Goal: Information Seeking & Learning: Learn about a topic

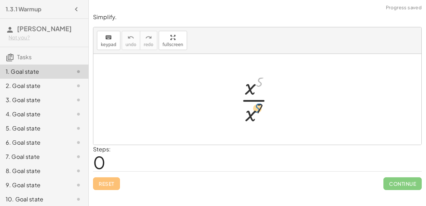
drag, startPoint x: 257, startPoint y: 83, endPoint x: 257, endPoint y: 114, distance: 30.5
click at [257, 114] on div at bounding box center [260, 99] width 46 height 55
drag, startPoint x: 250, startPoint y: 88, endPoint x: 252, endPoint y: 110, distance: 22.1
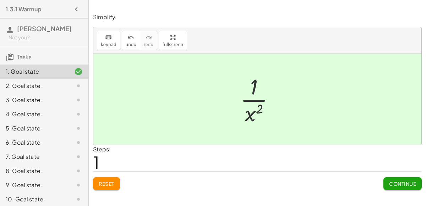
click at [404, 178] on button "Continue" at bounding box center [402, 183] width 38 height 13
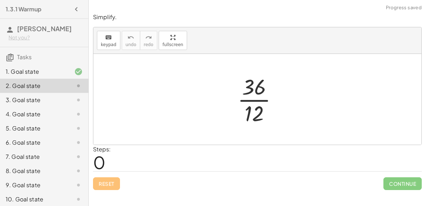
click at [253, 114] on div at bounding box center [260, 99] width 53 height 55
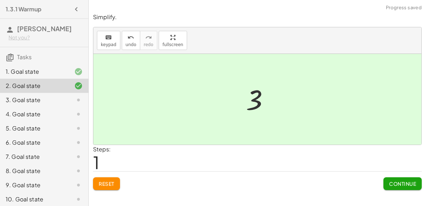
click at [115, 180] on button "Reset" at bounding box center [106, 183] width 27 height 13
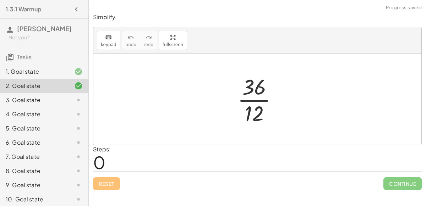
click at [255, 103] on div at bounding box center [260, 99] width 53 height 55
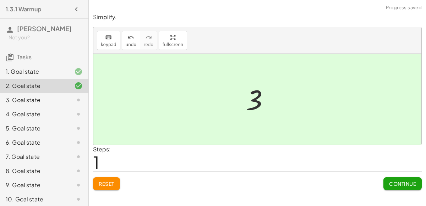
click at [393, 179] on button "Continue" at bounding box center [402, 183] width 38 height 13
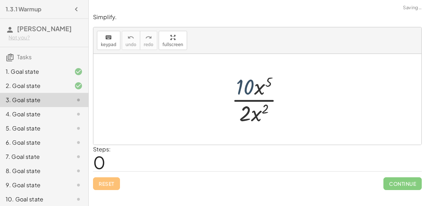
click at [241, 86] on div at bounding box center [260, 99] width 65 height 55
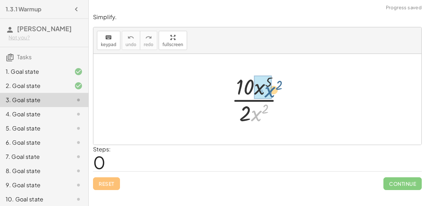
drag, startPoint x: 256, startPoint y: 114, endPoint x: 270, endPoint y: 91, distance: 27.0
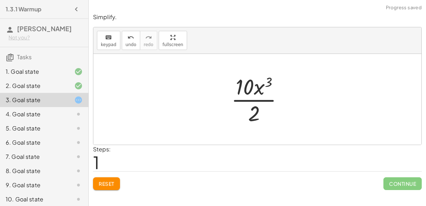
click at [249, 103] on div at bounding box center [260, 99] width 65 height 55
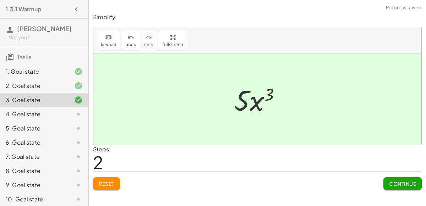
click at [392, 186] on span "Continue" at bounding box center [402, 184] width 27 height 6
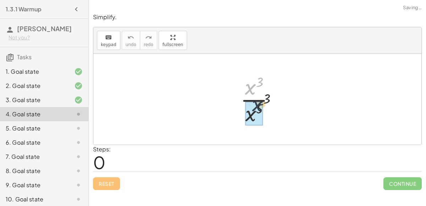
drag, startPoint x: 248, startPoint y: 93, endPoint x: 256, endPoint y: 112, distance: 20.4
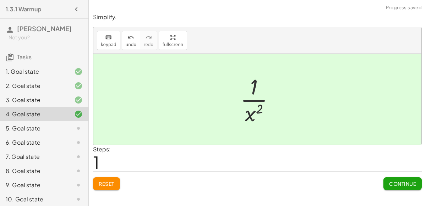
click at [399, 183] on span "Continue" at bounding box center [402, 184] width 27 height 6
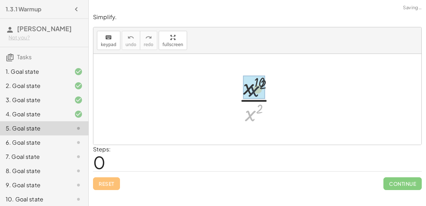
drag, startPoint x: 251, startPoint y: 115, endPoint x: 254, endPoint y: 91, distance: 24.7
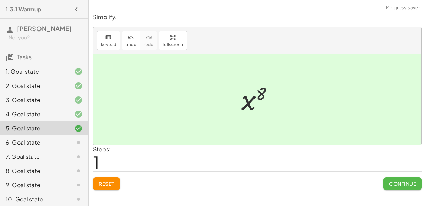
click at [395, 184] on span "Continue" at bounding box center [402, 184] width 27 height 6
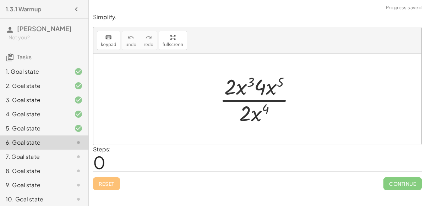
click at [240, 88] on div at bounding box center [260, 99] width 88 height 55
drag, startPoint x: 229, startPoint y: 86, endPoint x: 261, endPoint y: 87, distance: 31.6
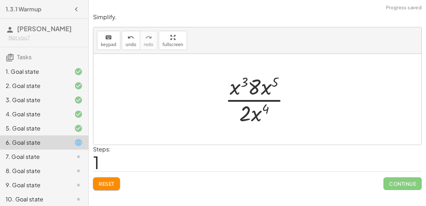
click at [243, 86] on div at bounding box center [260, 99] width 78 height 55
drag, startPoint x: 237, startPoint y: 87, endPoint x: 264, endPoint y: 86, distance: 27.0
click at [266, 82] on div at bounding box center [260, 99] width 78 height 55
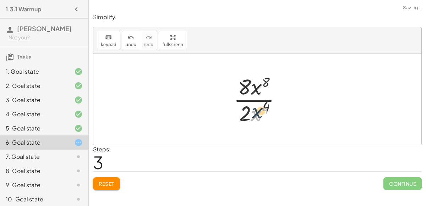
drag, startPoint x: 257, startPoint y: 112, endPoint x: 259, endPoint y: 106, distance: 6.4
click at [259, 106] on div at bounding box center [260, 99] width 60 height 55
drag, startPoint x: 257, startPoint y: 115, endPoint x: 261, endPoint y: 97, distance: 18.9
click at [257, 106] on div at bounding box center [260, 99] width 60 height 55
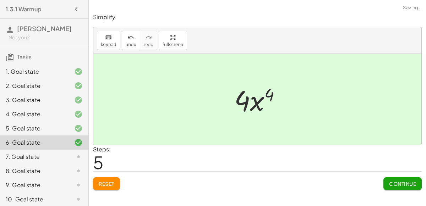
click at [388, 180] on button "Continue" at bounding box center [402, 183] width 38 height 13
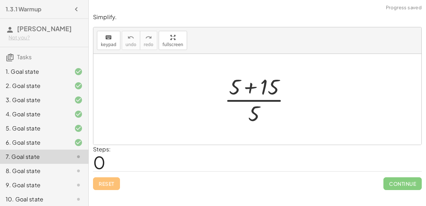
click at [256, 91] on div at bounding box center [260, 99] width 79 height 55
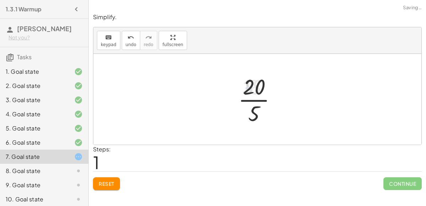
click at [257, 99] on div at bounding box center [260, 99] width 51 height 55
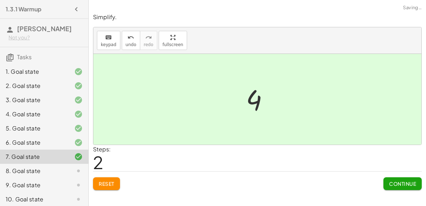
click at [404, 189] on button "Continue" at bounding box center [402, 183] width 38 height 13
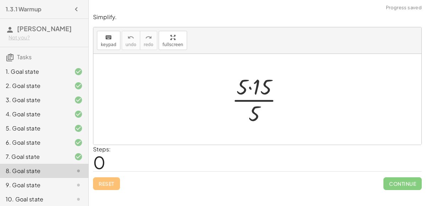
click at [247, 88] on div at bounding box center [260, 99] width 64 height 55
click at [250, 88] on div at bounding box center [260, 99] width 64 height 55
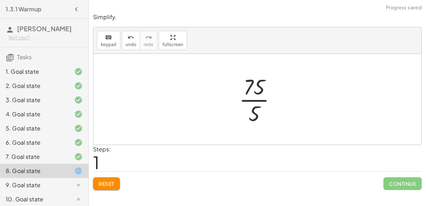
click at [257, 101] on div at bounding box center [260, 99] width 50 height 55
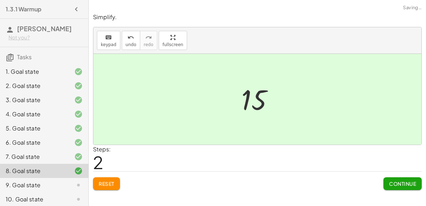
click at [402, 185] on span "Continue" at bounding box center [402, 184] width 27 height 6
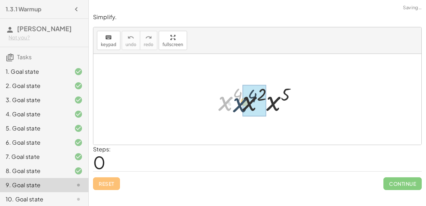
drag, startPoint x: 228, startPoint y: 102, endPoint x: 243, endPoint y: 103, distance: 16.0
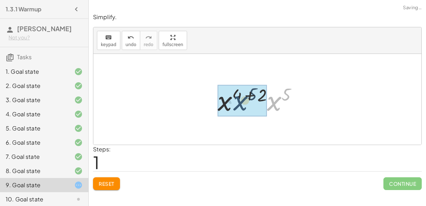
drag, startPoint x: 273, startPoint y: 105, endPoint x: 239, endPoint y: 105, distance: 33.7
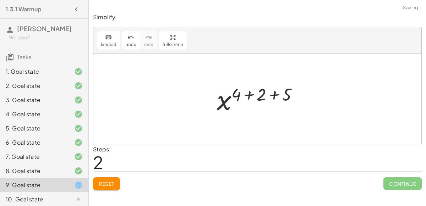
click at [248, 95] on div at bounding box center [260, 99] width 94 height 35
click at [256, 95] on div at bounding box center [260, 99] width 69 height 35
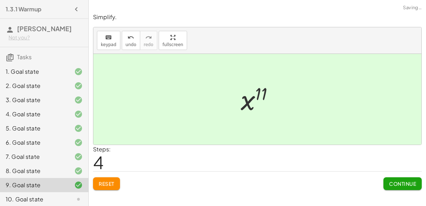
click at [393, 185] on span "Continue" at bounding box center [402, 184] width 27 height 6
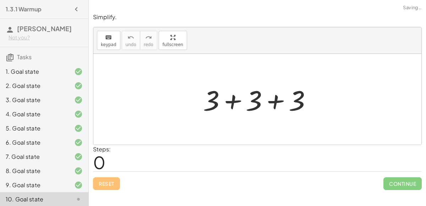
click at [231, 105] on div at bounding box center [259, 99] width 121 height 37
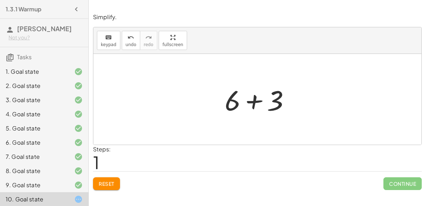
click at [111, 179] on button "Reset" at bounding box center [106, 183] width 27 height 13
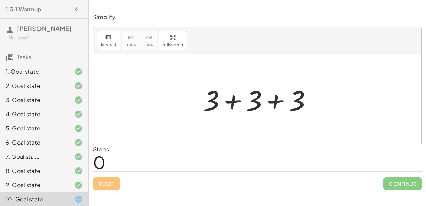
click at [230, 104] on div at bounding box center [259, 99] width 121 height 37
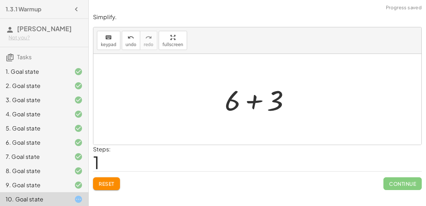
click at [250, 105] on div at bounding box center [260, 99] width 78 height 37
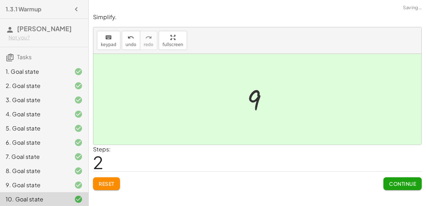
click at [385, 186] on button "Continue" at bounding box center [402, 183] width 38 height 13
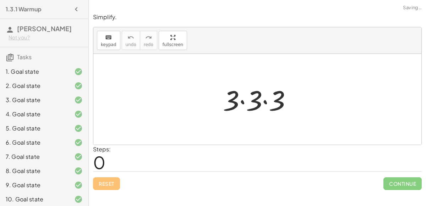
click at [243, 102] on div at bounding box center [260, 99] width 82 height 37
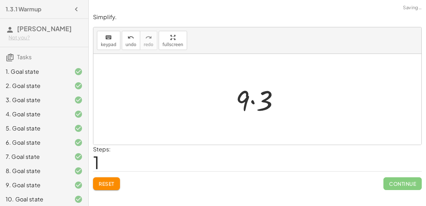
click at [257, 102] on div at bounding box center [260, 99] width 56 height 37
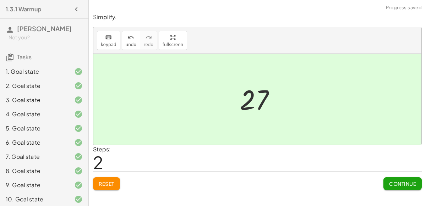
click at [250, 100] on div at bounding box center [260, 99] width 48 height 35
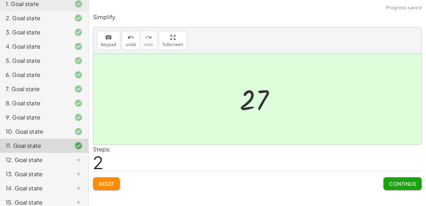
scroll to position [159, 0]
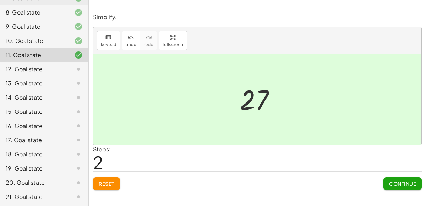
click at [405, 185] on span "Continue" at bounding box center [402, 184] width 27 height 6
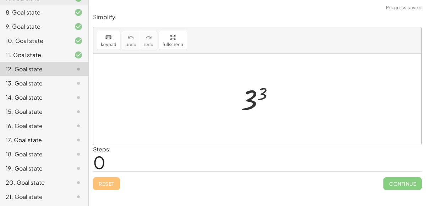
click at [263, 97] on div at bounding box center [259, 99] width 45 height 35
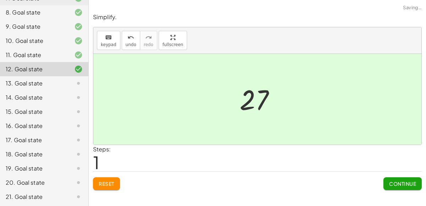
click at [409, 190] on div "Simplify. keyboard keypad undo undo redo redo fullscreen 3 3 27 × Steps: 1 Rese…" at bounding box center [257, 102] width 337 height 186
click at [399, 179] on button "Continue" at bounding box center [402, 183] width 38 height 13
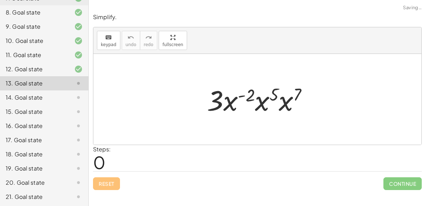
click at [241, 96] on div at bounding box center [260, 99] width 114 height 37
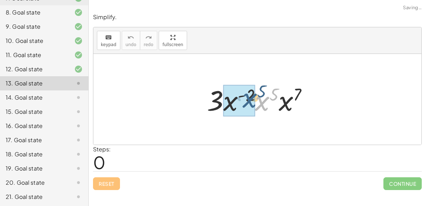
drag, startPoint x: 258, startPoint y: 106, endPoint x: 246, endPoint y: 102, distance: 12.6
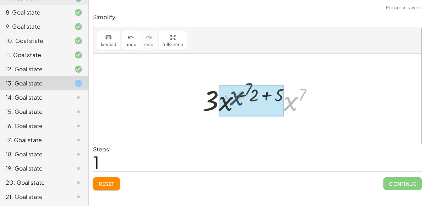
drag, startPoint x: 291, startPoint y: 104, endPoint x: 237, endPoint y: 98, distance: 54.3
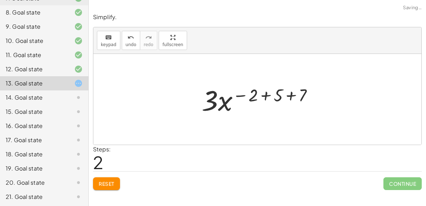
click at [265, 96] on div at bounding box center [260, 99] width 124 height 37
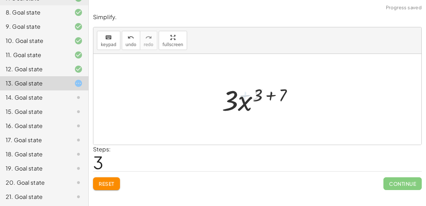
click at [266, 98] on div at bounding box center [260, 99] width 84 height 37
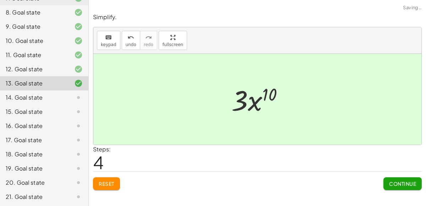
click at [404, 185] on span "Continue" at bounding box center [402, 184] width 27 height 6
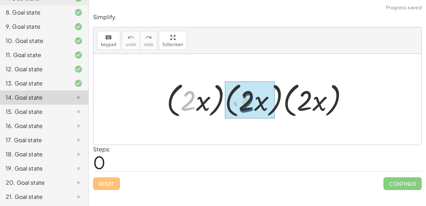
drag, startPoint x: 190, startPoint y: 99, endPoint x: 248, endPoint y: 100, distance: 58.9
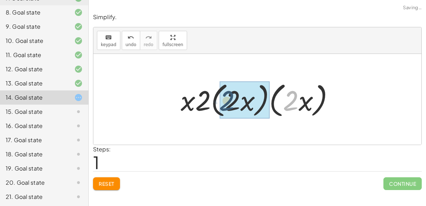
drag, startPoint x: 295, startPoint y: 100, endPoint x: 230, endPoint y: 99, distance: 64.6
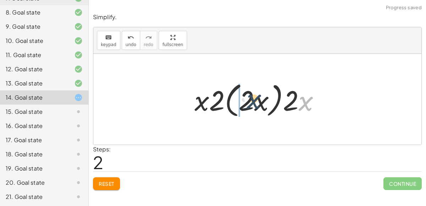
drag, startPoint x: 307, startPoint y: 103, endPoint x: 254, endPoint y: 100, distance: 52.6
click at [254, 100] on div at bounding box center [260, 99] width 138 height 41
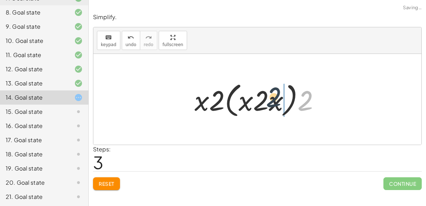
drag, startPoint x: 313, startPoint y: 106, endPoint x: 273, endPoint y: 102, distance: 40.3
click at [273, 102] on div at bounding box center [260, 99] width 138 height 41
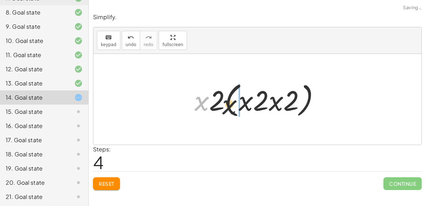
drag, startPoint x: 206, startPoint y: 97, endPoint x: 257, endPoint y: 99, distance: 51.5
click at [257, 99] on div at bounding box center [260, 99] width 138 height 41
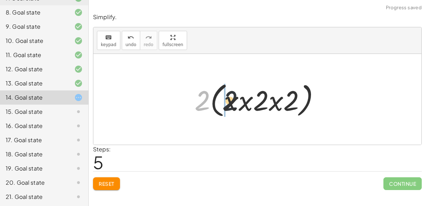
drag, startPoint x: 206, startPoint y: 101, endPoint x: 247, endPoint y: 99, distance: 41.6
click at [247, 99] on div at bounding box center [260, 99] width 138 height 41
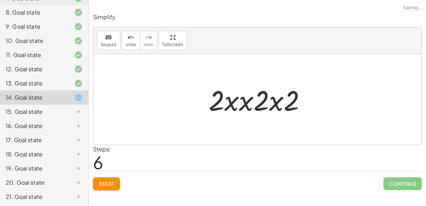
click at [229, 103] on div at bounding box center [260, 99] width 110 height 37
click at [239, 104] on div at bounding box center [260, 99] width 110 height 37
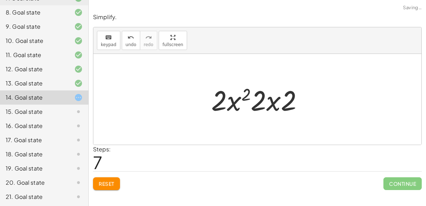
click at [253, 104] on div at bounding box center [260, 99] width 105 height 37
click at [277, 105] on div at bounding box center [260, 99] width 105 height 37
click at [274, 103] on div at bounding box center [260, 99] width 105 height 37
drag, startPoint x: 274, startPoint y: 103, endPoint x: 254, endPoint y: 101, distance: 19.7
click at [254, 101] on div at bounding box center [260, 99] width 105 height 37
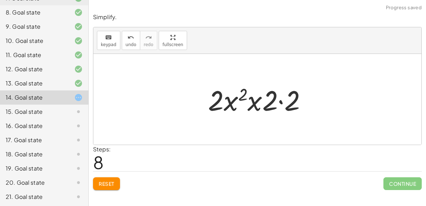
click at [255, 103] on div at bounding box center [259, 99] width 111 height 37
click at [255, 103] on div at bounding box center [260, 99] width 97 height 37
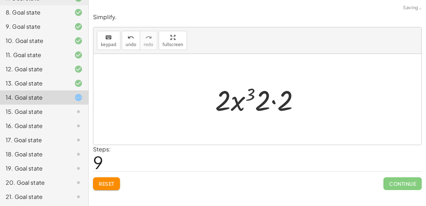
click at [270, 102] on div at bounding box center [260, 99] width 97 height 37
click at [275, 100] on div at bounding box center [260, 99] width 97 height 37
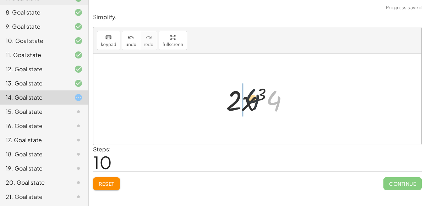
drag, startPoint x: 275, startPoint y: 100, endPoint x: 241, endPoint y: 99, distance: 34.1
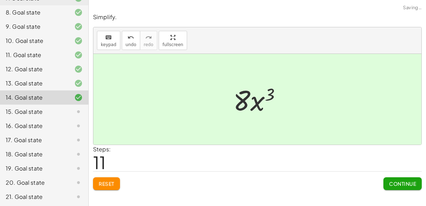
click at [398, 179] on button "Continue" at bounding box center [402, 183] width 38 height 13
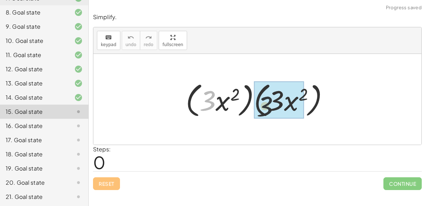
drag, startPoint x: 208, startPoint y: 103, endPoint x: 274, endPoint y: 109, distance: 66.3
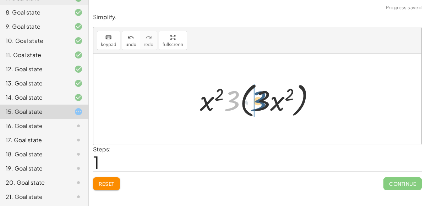
drag, startPoint x: 236, startPoint y: 103, endPoint x: 264, endPoint y: 103, distance: 28.8
click at [264, 103] on div at bounding box center [260, 99] width 128 height 41
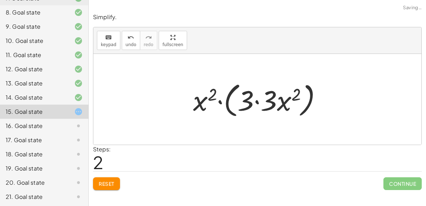
click at [257, 100] on div at bounding box center [260, 99] width 141 height 41
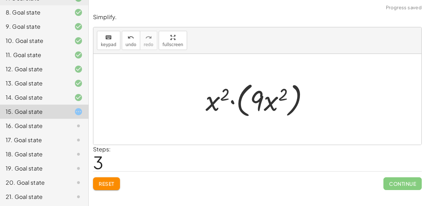
click at [232, 102] on div at bounding box center [260, 99] width 116 height 41
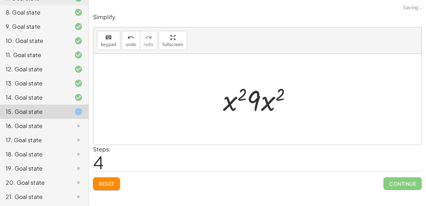
click at [233, 102] on div at bounding box center [259, 99] width 81 height 37
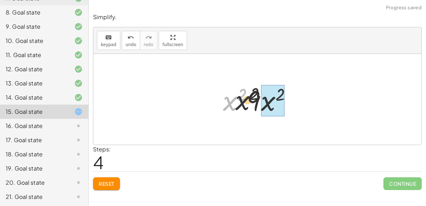
drag, startPoint x: 233, startPoint y: 102, endPoint x: 269, endPoint y: 100, distance: 35.6
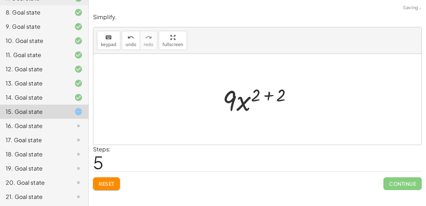
click at [266, 93] on div at bounding box center [260, 99] width 83 height 37
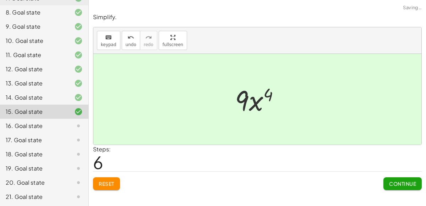
click at [392, 186] on span "Continue" at bounding box center [402, 184] width 27 height 6
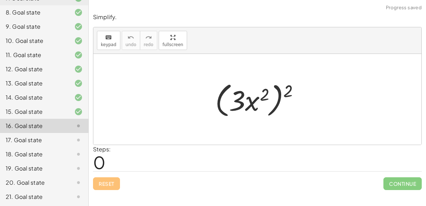
click at [251, 103] on div at bounding box center [260, 99] width 97 height 41
drag, startPoint x: 283, startPoint y: 93, endPoint x: 253, endPoint y: 98, distance: 30.5
click at [253, 98] on div at bounding box center [260, 99] width 97 height 41
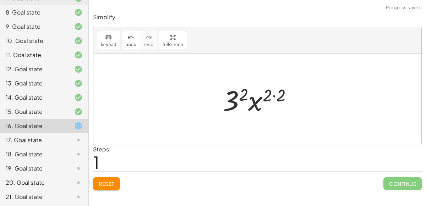
click at [276, 95] on div at bounding box center [260, 99] width 82 height 37
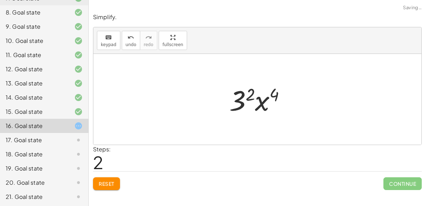
click at [259, 100] on div at bounding box center [260, 99] width 69 height 37
drag, startPoint x: 259, startPoint y: 100, endPoint x: 243, endPoint y: 101, distance: 15.6
click at [243, 101] on div at bounding box center [260, 99] width 69 height 37
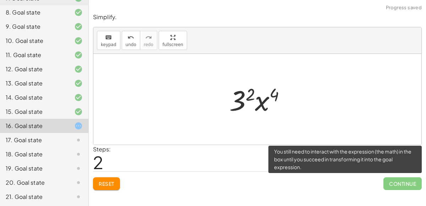
click at [394, 185] on span "Continue" at bounding box center [402, 183] width 38 height 13
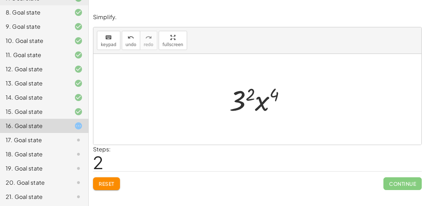
click at [246, 99] on div at bounding box center [260, 99] width 69 height 37
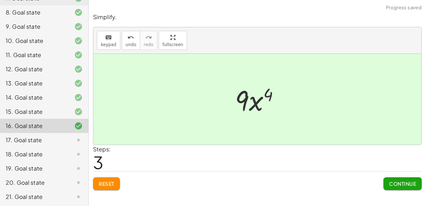
click at [400, 183] on span "Continue" at bounding box center [402, 184] width 27 height 6
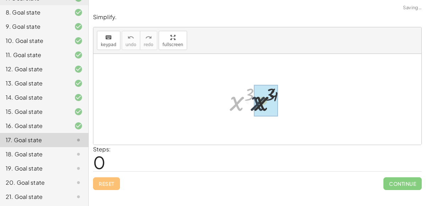
drag, startPoint x: 245, startPoint y: 105, endPoint x: 266, endPoint y: 104, distance: 21.3
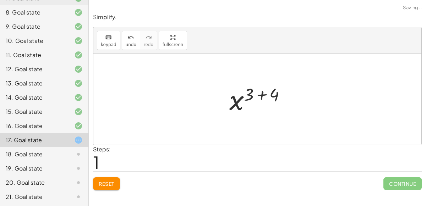
click at [262, 95] on div at bounding box center [260, 99] width 69 height 35
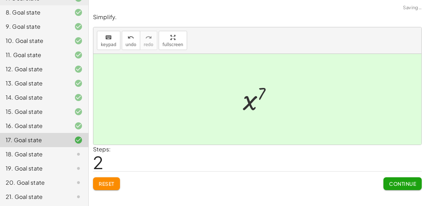
click at [394, 181] on span "Continue" at bounding box center [402, 184] width 27 height 6
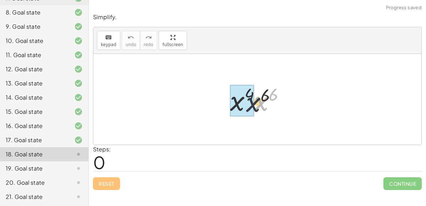
drag, startPoint x: 259, startPoint y: 101, endPoint x: 242, endPoint y: 103, distance: 16.4
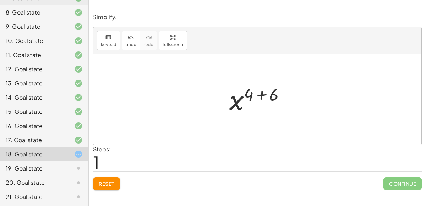
click at [256, 95] on div at bounding box center [260, 99] width 69 height 35
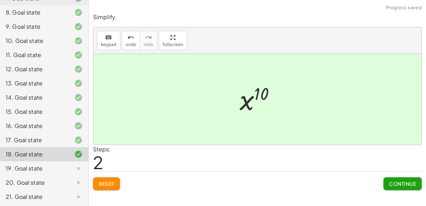
click at [407, 187] on button "Continue" at bounding box center [402, 183] width 38 height 13
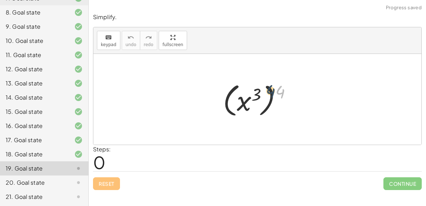
drag, startPoint x: 277, startPoint y: 94, endPoint x: 264, endPoint y: 93, distance: 12.5
click at [264, 93] on div at bounding box center [259, 99] width 81 height 39
drag, startPoint x: 279, startPoint y: 92, endPoint x: 259, endPoint y: 90, distance: 19.9
click at [259, 90] on div at bounding box center [259, 99] width 81 height 39
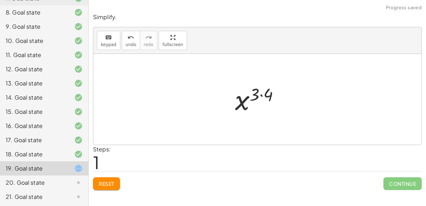
click at [264, 97] on div at bounding box center [259, 99] width 57 height 35
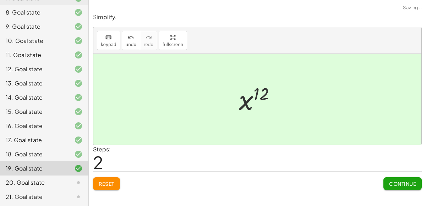
click at [405, 187] on button "Continue" at bounding box center [402, 183] width 38 height 13
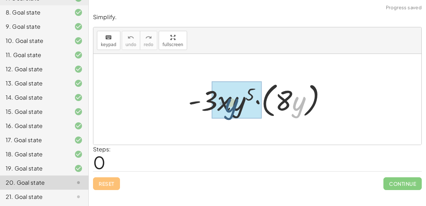
drag, startPoint x: 295, startPoint y: 104, endPoint x: 230, endPoint y: 105, distance: 65.7
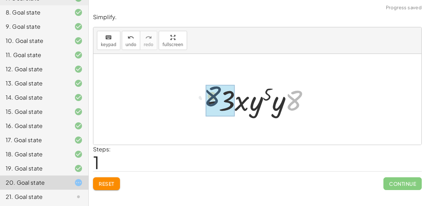
drag, startPoint x: 289, startPoint y: 104, endPoint x: 206, endPoint y: 100, distance: 83.2
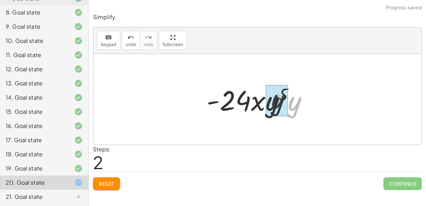
drag, startPoint x: 294, startPoint y: 110, endPoint x: 277, endPoint y: 107, distance: 17.6
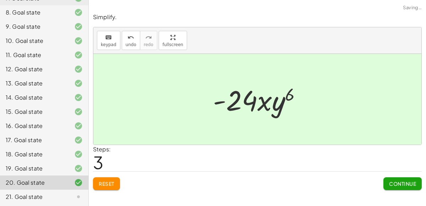
click at [389, 181] on span "Continue" at bounding box center [402, 184] width 27 height 6
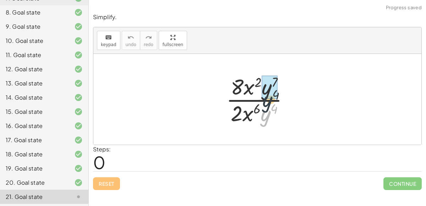
drag, startPoint x: 269, startPoint y: 113, endPoint x: 270, endPoint y: 92, distance: 21.0
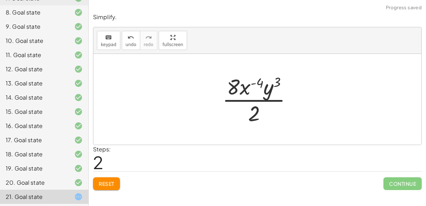
click at [256, 82] on div at bounding box center [260, 99] width 83 height 55
click at [266, 90] on div at bounding box center [260, 99] width 83 height 55
drag, startPoint x: 247, startPoint y: 89, endPoint x: 280, endPoint y: 119, distance: 44.0
click at [280, 119] on div at bounding box center [260, 99] width 83 height 55
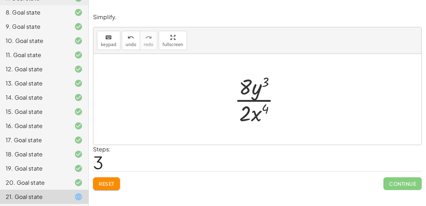
click at [249, 111] on div at bounding box center [260, 99] width 59 height 55
click at [247, 114] on div at bounding box center [260, 99] width 59 height 55
click at [256, 114] on div at bounding box center [260, 99] width 59 height 55
click at [258, 100] on div at bounding box center [260, 99] width 59 height 55
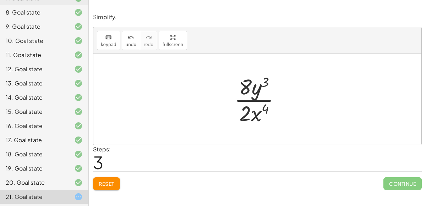
click at [264, 84] on div at bounding box center [260, 99] width 59 height 55
click at [265, 110] on div at bounding box center [260, 99] width 59 height 55
drag, startPoint x: 250, startPoint y: 110, endPoint x: 252, endPoint y: 90, distance: 19.6
click at [252, 90] on div at bounding box center [260, 99] width 59 height 55
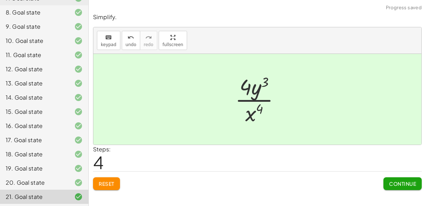
click at [406, 182] on span "Continue" at bounding box center [402, 184] width 27 height 6
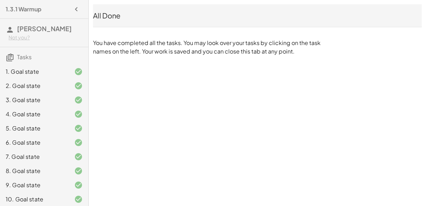
click at [62, 127] on div "5. Goal state" at bounding box center [34, 128] width 57 height 9
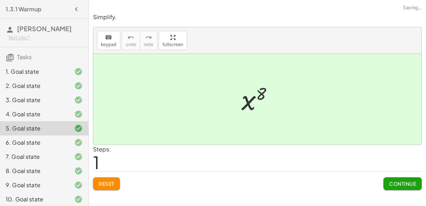
click at [62, 127] on div "5. Goal state" at bounding box center [34, 128] width 57 height 9
click at [104, 182] on span "Reset" at bounding box center [107, 184] width 16 height 6
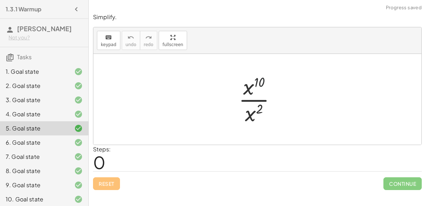
click at [279, 79] on div at bounding box center [260, 99] width 50 height 55
click at [38, 195] on div "10. Goal state" at bounding box center [34, 199] width 57 height 9
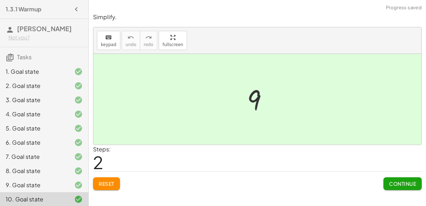
click at [121, 189] on div "Reset Continue" at bounding box center [257, 180] width 329 height 19
click at [118, 188] on button "Reset" at bounding box center [106, 183] width 27 height 13
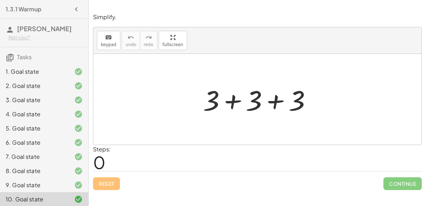
scroll to position [159, 0]
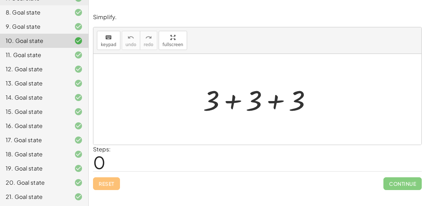
click at [34, 200] on div "21. Goal state" at bounding box center [34, 197] width 57 height 9
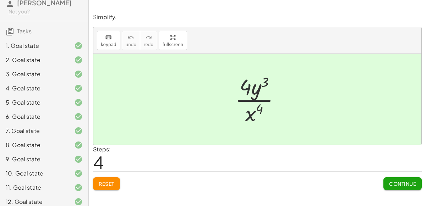
scroll to position [0, 0]
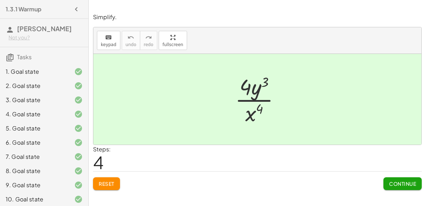
click at [28, 67] on div "1. Goal state" at bounding box center [34, 71] width 57 height 9
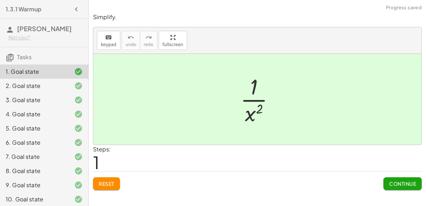
click at [10, 59] on icon at bounding box center [10, 57] width 9 height 9
click at [21, 83] on div "2. Goal state" at bounding box center [34, 86] width 57 height 9
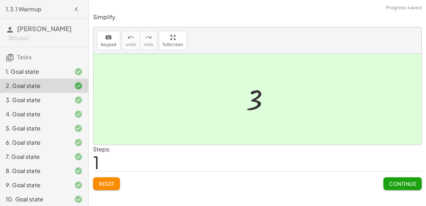
click at [22, 108] on div "4. Goal state" at bounding box center [44, 114] width 88 height 14
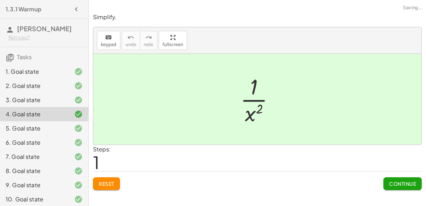
click at [27, 101] on div "3. Goal state" at bounding box center [34, 100] width 57 height 9
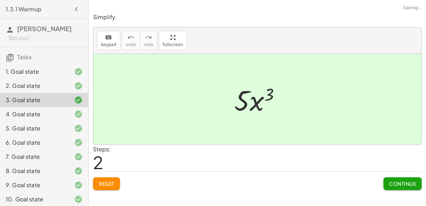
click at [40, 82] on div "2. Goal state" at bounding box center [34, 86] width 57 height 9
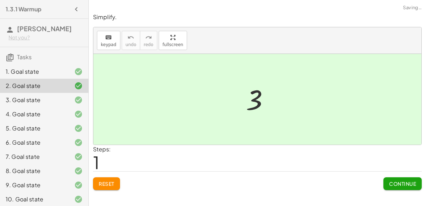
click at [109, 184] on span "Reset" at bounding box center [107, 184] width 16 height 6
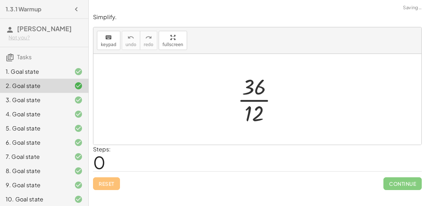
click at [257, 103] on div at bounding box center [260, 99] width 53 height 55
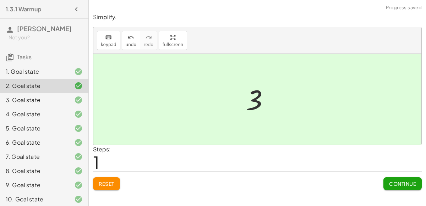
click at [50, 92] on div "2. Goal state" at bounding box center [44, 86] width 88 height 14
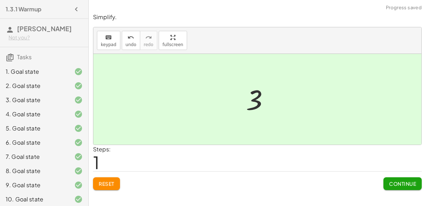
click at [50, 98] on div "3. Goal state" at bounding box center [34, 100] width 57 height 9
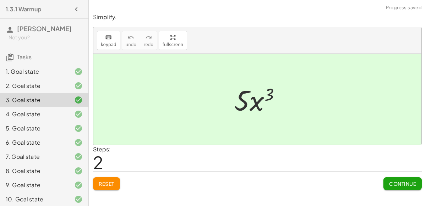
click at [58, 73] on div "1. Goal state" at bounding box center [34, 71] width 57 height 9
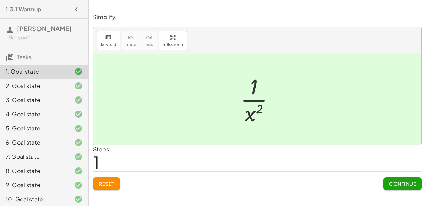
click at [58, 84] on div "2. Goal state" at bounding box center [34, 86] width 57 height 9
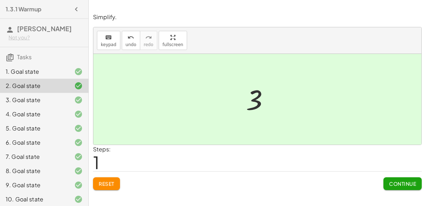
click at [45, 100] on div "3. Goal state" at bounding box center [34, 100] width 57 height 9
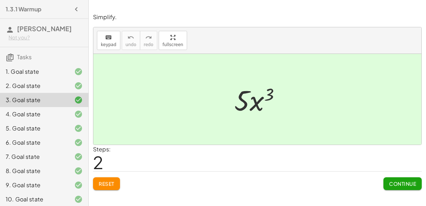
click at [41, 110] on div "4. Goal state" at bounding box center [34, 114] width 57 height 9
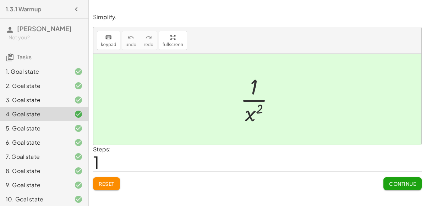
click at [49, 130] on div "5. Goal state" at bounding box center [34, 128] width 57 height 9
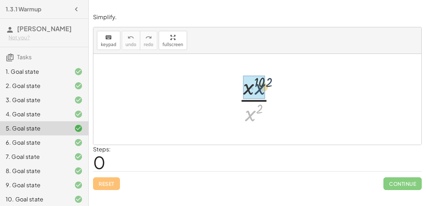
drag, startPoint x: 246, startPoint y: 111, endPoint x: 256, endPoint y: 84, distance: 28.6
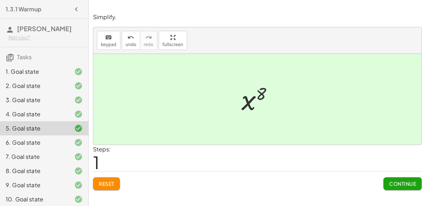
click at [58, 143] on div "6. Goal state" at bounding box center [34, 142] width 57 height 9
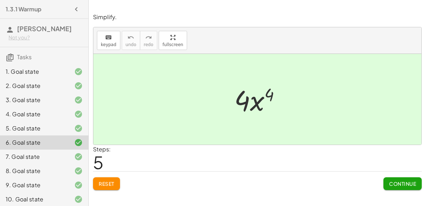
click at [57, 151] on div "7. Goal state" at bounding box center [44, 157] width 88 height 14
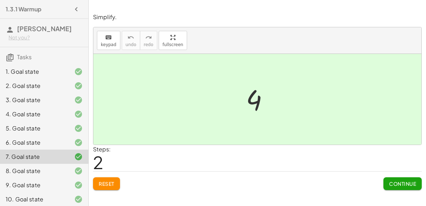
click at [50, 175] on div "8. Goal state" at bounding box center [44, 171] width 88 height 14
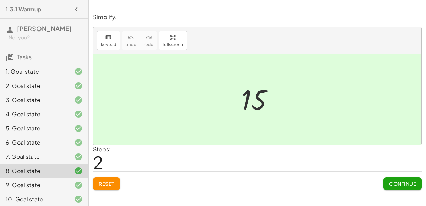
click at [52, 184] on div "9. Goal state" at bounding box center [34, 185] width 57 height 9
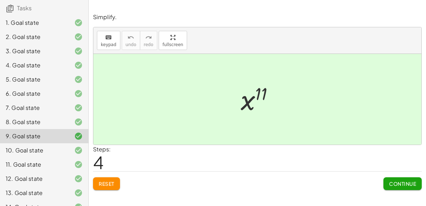
scroll to position [55, 0]
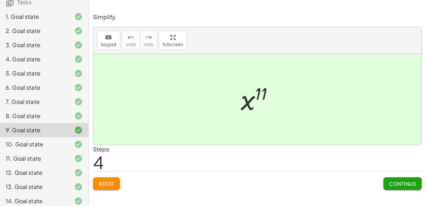
click at [56, 143] on div "10. Goal state" at bounding box center [34, 144] width 57 height 9
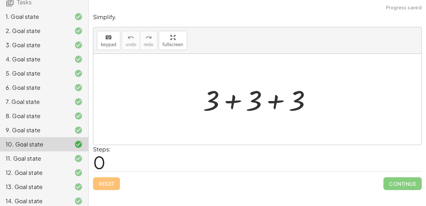
click at [231, 103] on div at bounding box center [259, 99] width 121 height 37
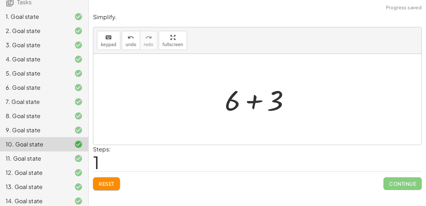
click at [258, 100] on div at bounding box center [260, 99] width 78 height 37
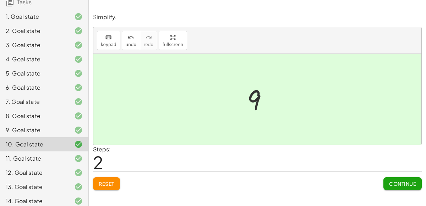
click at [70, 160] on div at bounding box center [73, 158] width 20 height 9
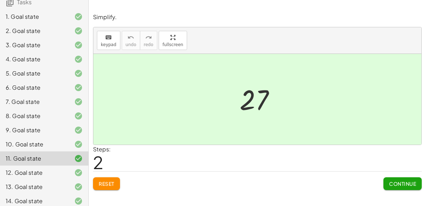
click at [68, 169] on div at bounding box center [73, 173] width 20 height 9
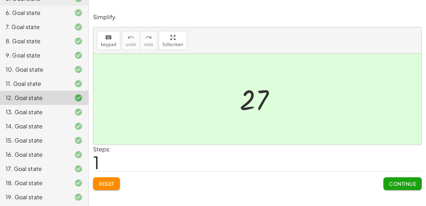
scroll to position [138, 0]
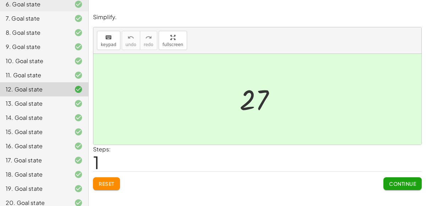
click at [53, 97] on div "13. Goal state" at bounding box center [44, 104] width 88 height 14
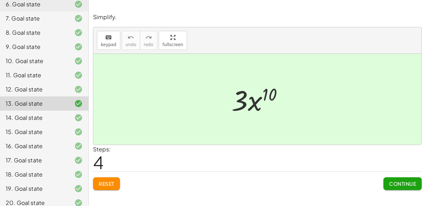
click at [46, 116] on div "14. Goal state" at bounding box center [34, 118] width 57 height 9
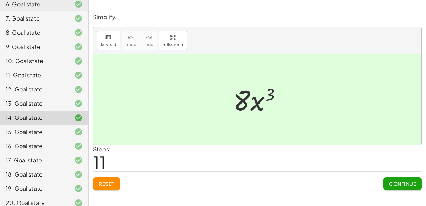
click at [45, 136] on div "15. Goal state" at bounding box center [34, 132] width 57 height 9
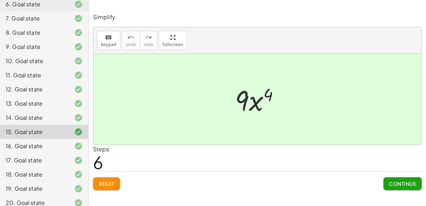
click at [45, 142] on div "16. Goal state" at bounding box center [34, 146] width 57 height 9
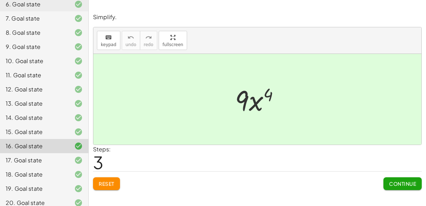
click at [49, 157] on div "17. Goal state" at bounding box center [34, 160] width 57 height 9
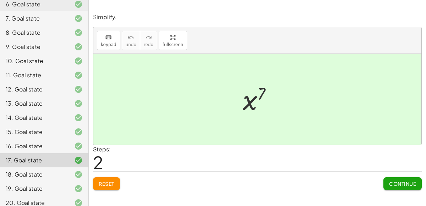
scroll to position [159, 0]
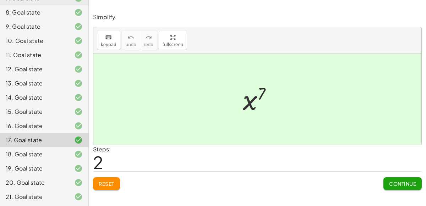
click at [49, 155] on div "18. Goal state" at bounding box center [34, 154] width 57 height 9
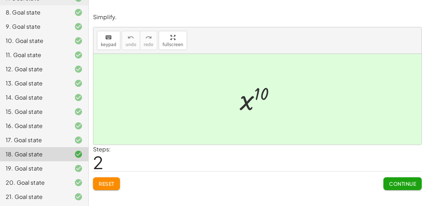
click at [46, 165] on div "19. Goal state" at bounding box center [34, 168] width 57 height 9
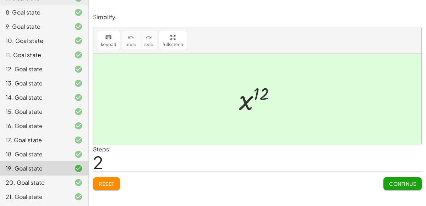
click at [44, 181] on div "20. Goal state" at bounding box center [34, 183] width 57 height 9
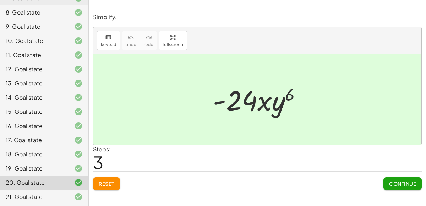
click at [45, 193] on div "21. Goal state" at bounding box center [34, 197] width 57 height 9
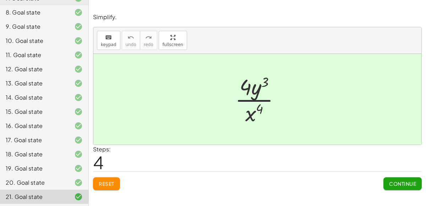
click at [37, 35] on div "10. Goal state" at bounding box center [44, 41] width 88 height 14
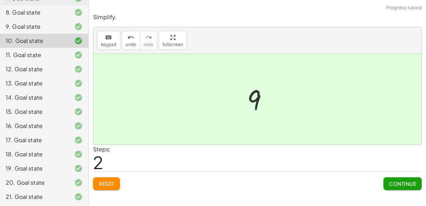
click at [49, 55] on div "11. Goal state" at bounding box center [34, 55] width 57 height 9
